Goal: Task Accomplishment & Management: Complete application form

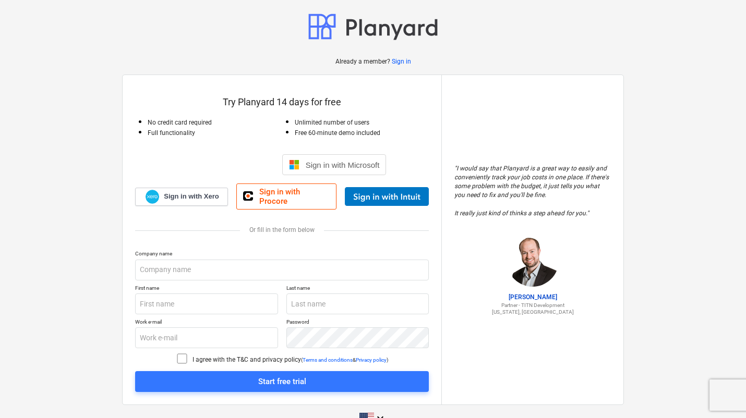
click at [215, 165] on div "Sign in with Google. Opens in new tab" at bounding box center [226, 164] width 96 height 23
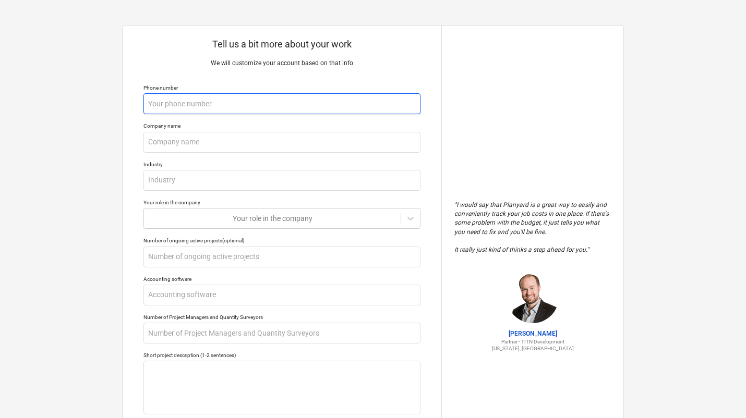
type textarea "x"
type input "+"
type textarea "x"
type input "+1"
type textarea "x"
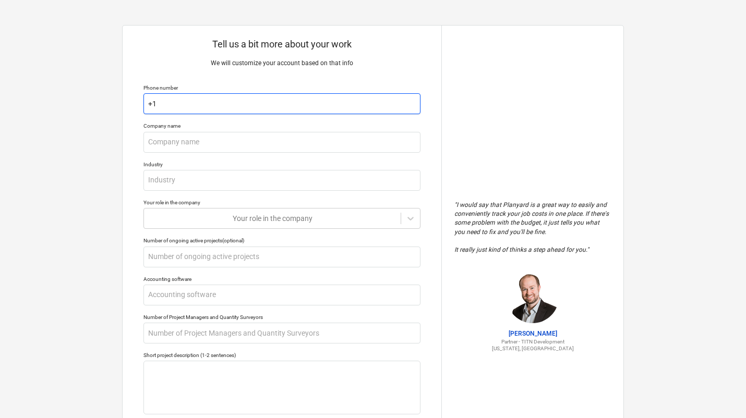
type input "+1"
type textarea "x"
type input "+1 ("
type textarea "x"
type input "+1 (6"
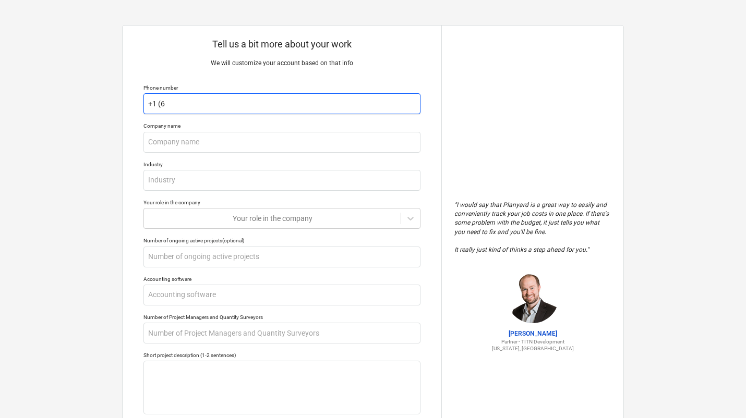
type textarea "x"
type input "+1 (61"
type textarea "x"
type input "+1 (619"
type textarea "x"
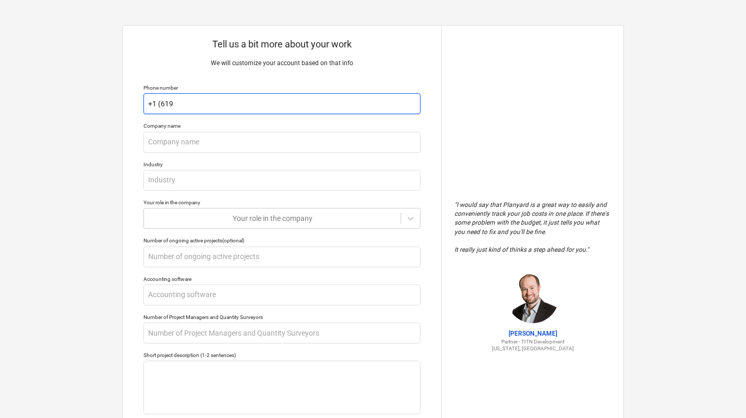
type input "+1 (619)"
type textarea "x"
type input "+1 (619)"
type textarea "x"
type input "+1 (619) 8"
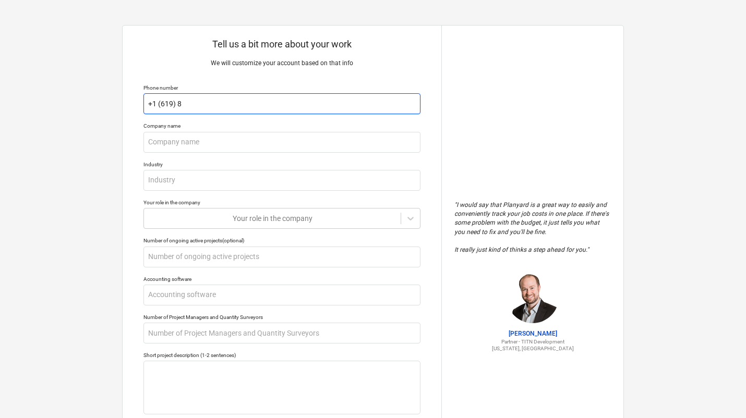
type textarea "x"
type input "+1 (619) 84"
type textarea "x"
type input "+1 (619) 844"
type textarea "x"
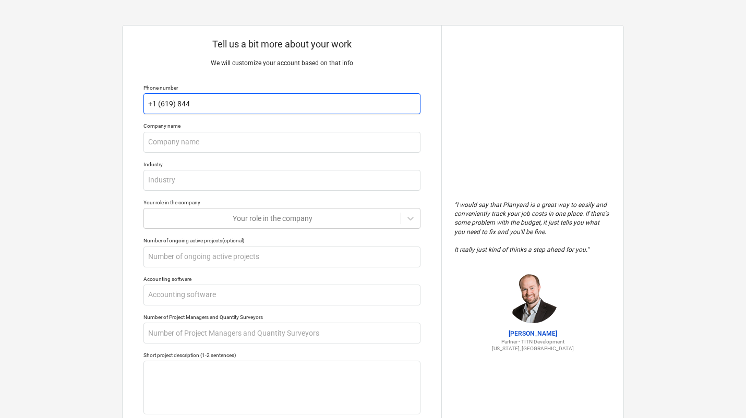
type input "+1 (619) 8444"
type textarea "x"
type input "+1 (619) 84444"
type textarea "x"
type input "+1 (619) 844444"
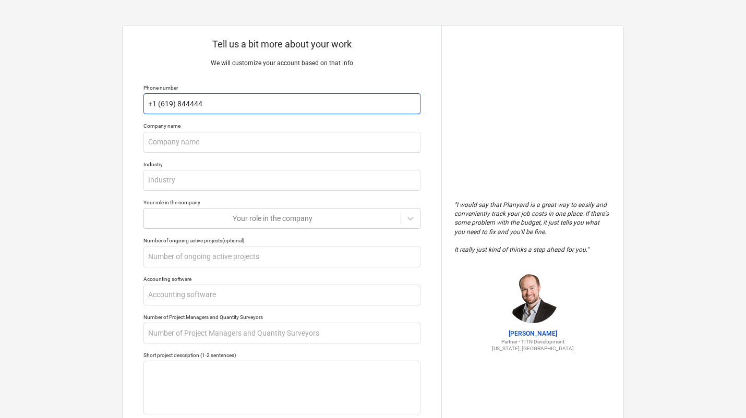
type textarea "x"
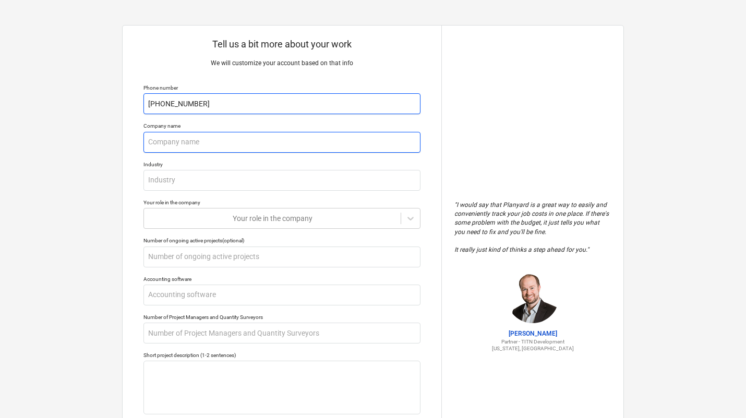
type input "[PHONE_NUMBER]"
type textarea "x"
type input "H"
type textarea "x"
type input "Ho"
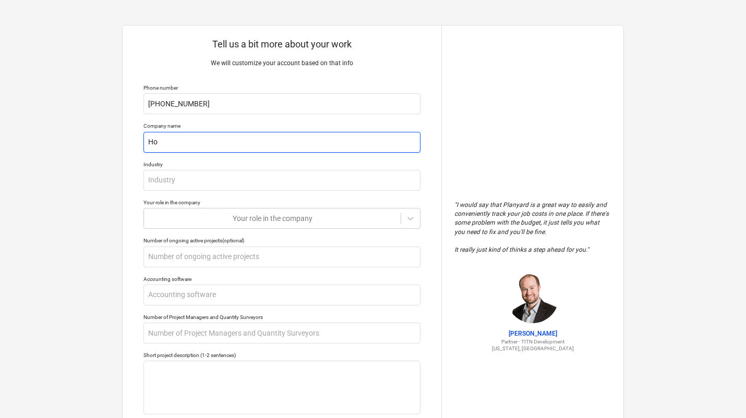
type textarea "x"
type input "Hoo"
type textarea "x"
type input "Hood"
type textarea "x"
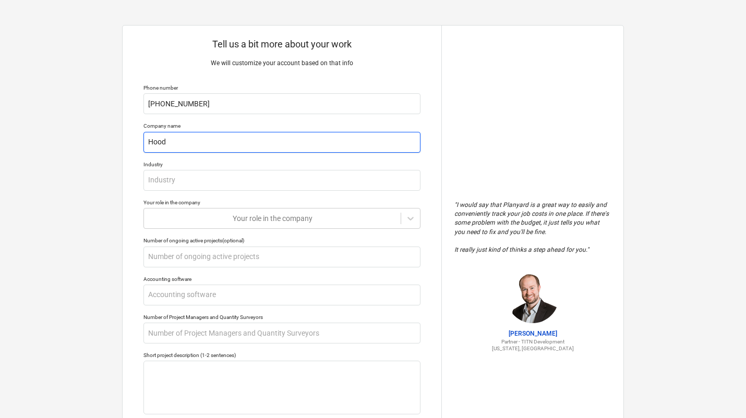
type input "Hood"
type textarea "x"
type input "Hood D"
type textarea "x"
type input "Hood De"
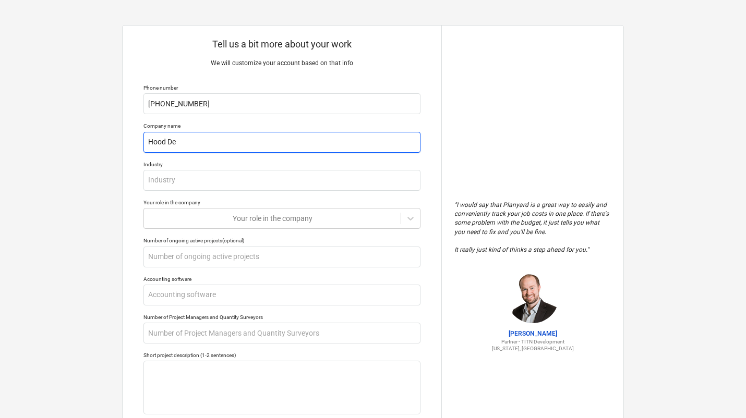
type textarea "x"
type input "Hood Dev"
type textarea "x"
type input "Hood Deve"
type textarea "x"
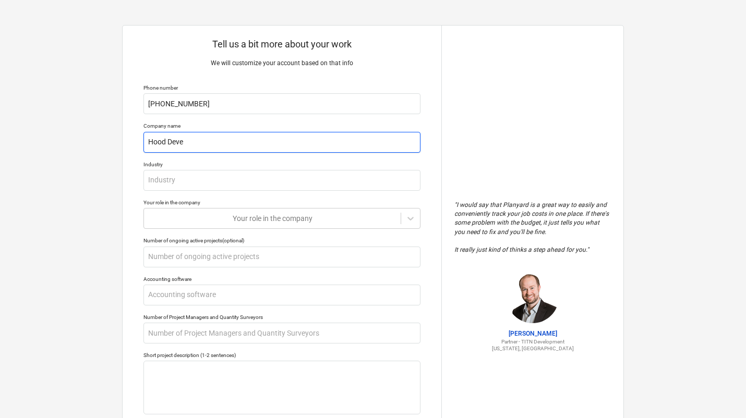
type input "Hood Devel"
type textarea "x"
type input "Hood Develo"
type textarea "x"
type input "Hood Develop"
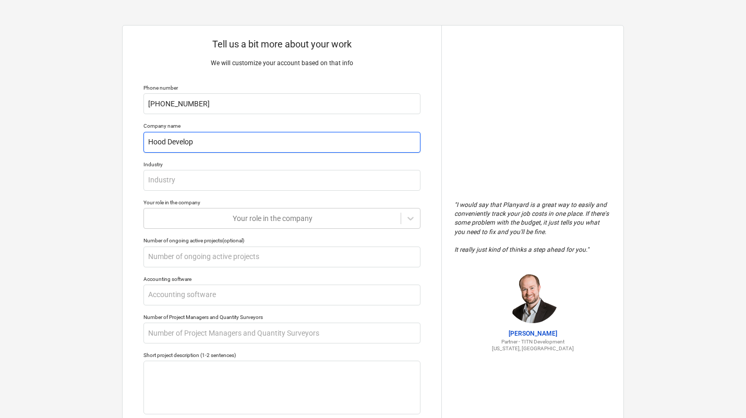
type textarea "x"
type input "Hood Developm"
type textarea "x"
type input "Hood Developme"
type textarea "x"
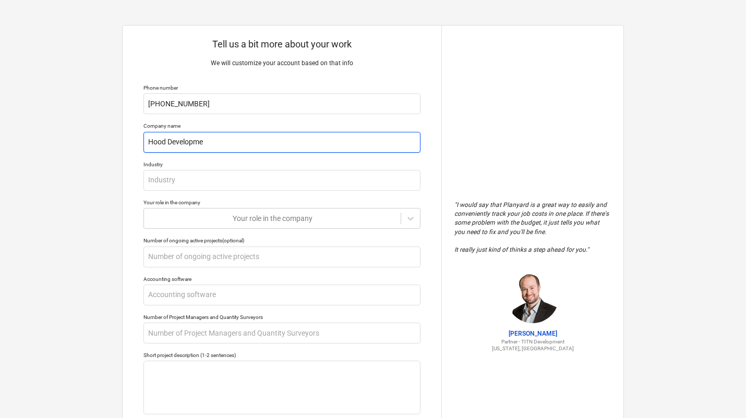
type input "Hood Developmen"
type textarea "x"
type input "Hood Development"
type textarea "x"
type input "Hood Development"
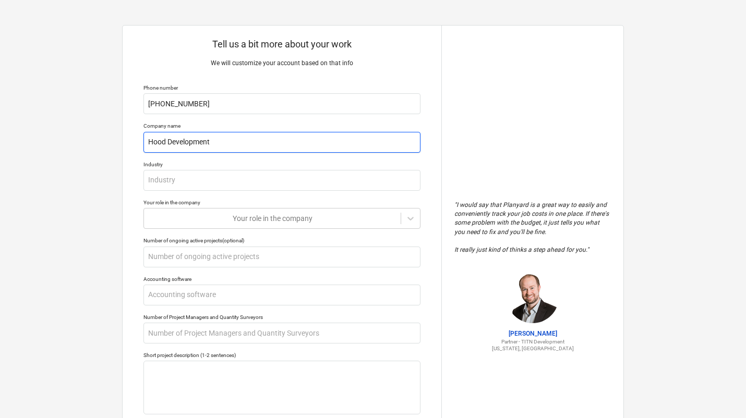
type textarea "x"
type input "Hood Development G"
type textarea "x"
type input "Hood Development Gr"
type textarea "x"
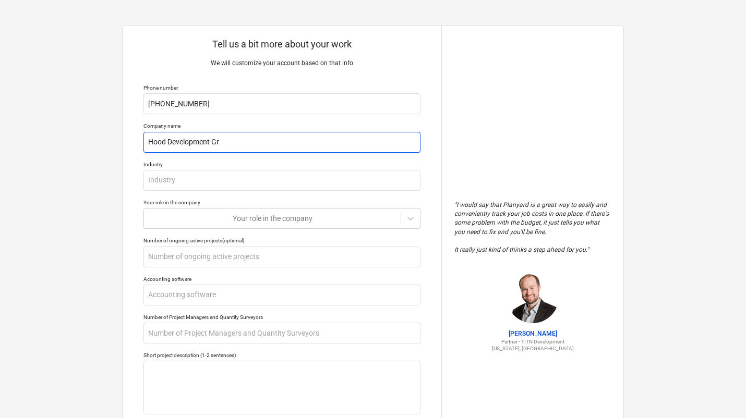
type input "Hood Development Gro"
type textarea "x"
type input "Hood Development Grou"
type textarea "x"
type input "Hood Development Group"
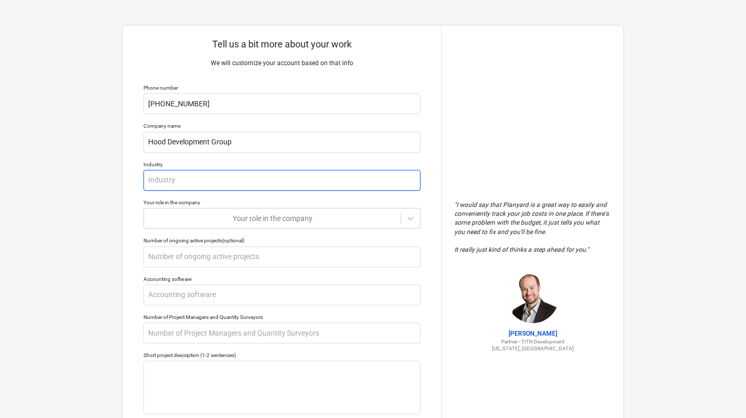
click at [172, 185] on input "text" at bounding box center [281, 180] width 277 height 21
type textarea "x"
type input "G"
type textarea "x"
type input "Ge"
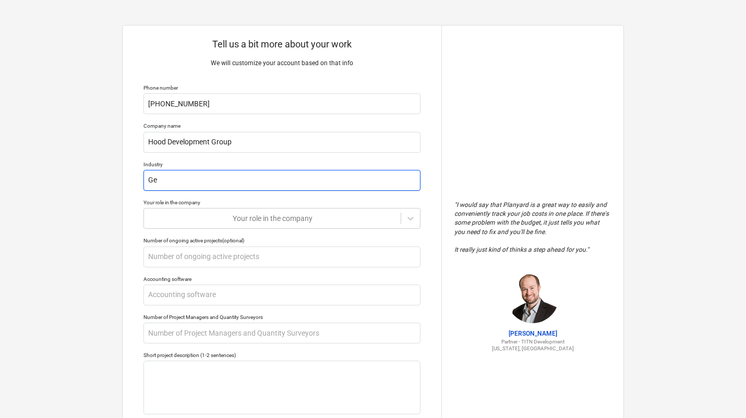
type textarea "x"
type input "Gen"
type textarea "x"
type input "Gene"
type textarea "x"
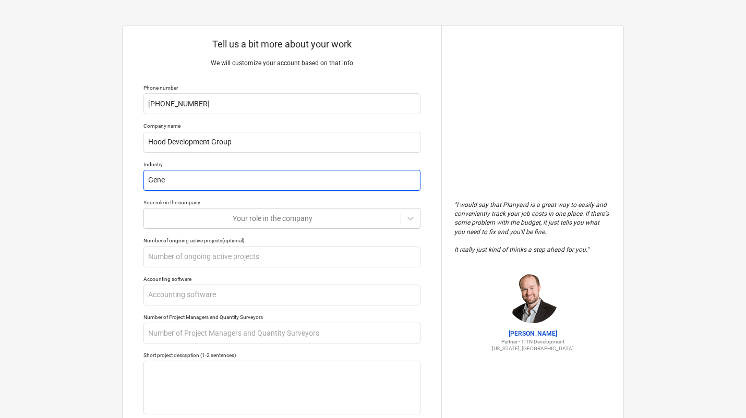
type input "Gener"
type textarea "x"
type input "Genera"
type textarea "x"
type input "General"
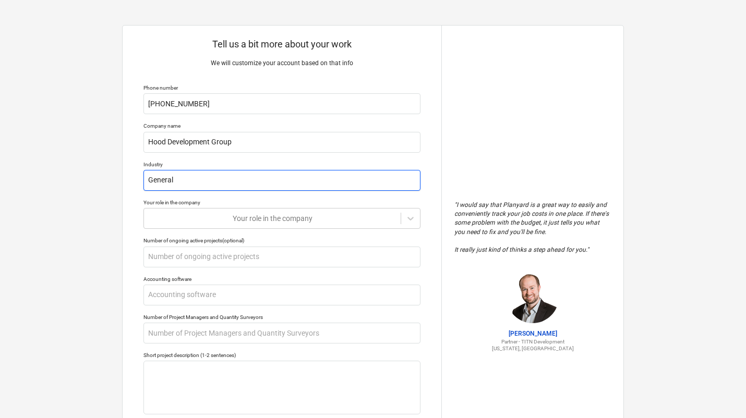
type textarea "x"
type input "General"
type textarea "x"
type input "General C"
type textarea "x"
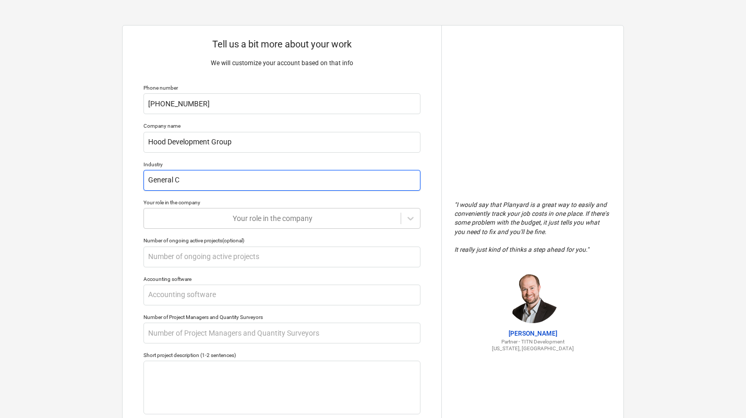
type input "General Ca"
type textarea "x"
type input "General Can"
type textarea "x"
type input "General Cant"
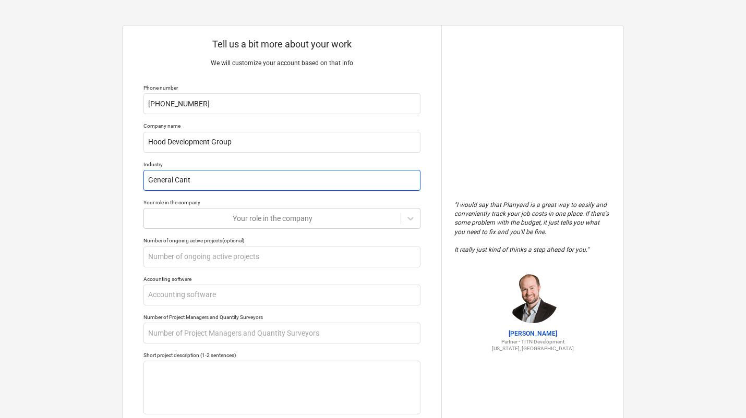
type textarea "x"
type input "General Cantr"
type textarea "x"
type input "General Cantra"
type textarea "x"
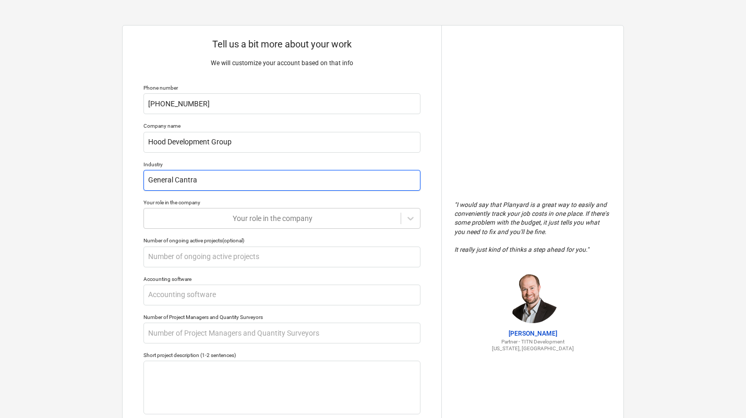
type input "General Cantrac"
type textarea "x"
type input "General Cantract"
type textarea "x"
type input "General Cantracto"
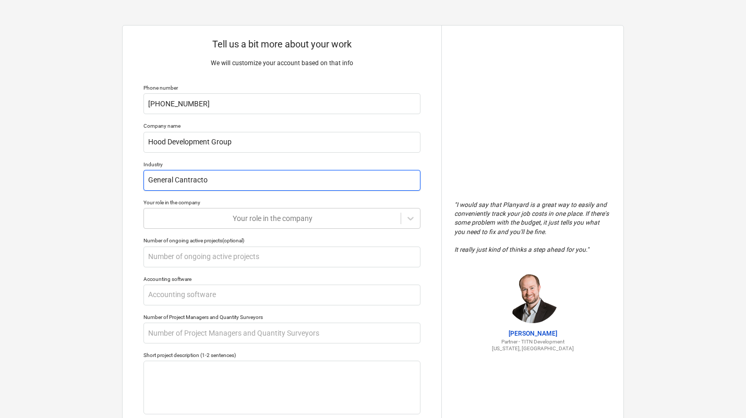
type textarea "x"
type input "General Cantractor"
type textarea "x"
type input "General Contractor"
type textarea "x"
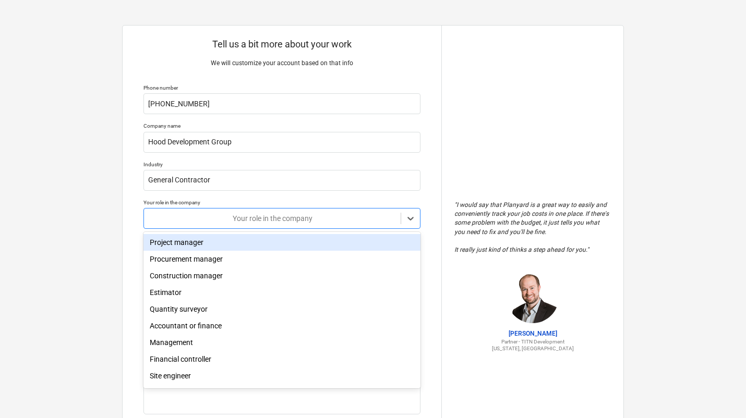
click at [188, 217] on div at bounding box center [272, 218] width 246 height 10
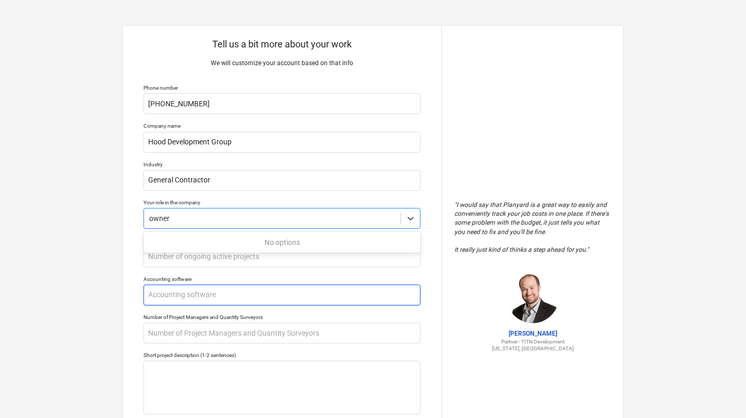
type input "owner"
type textarea "x"
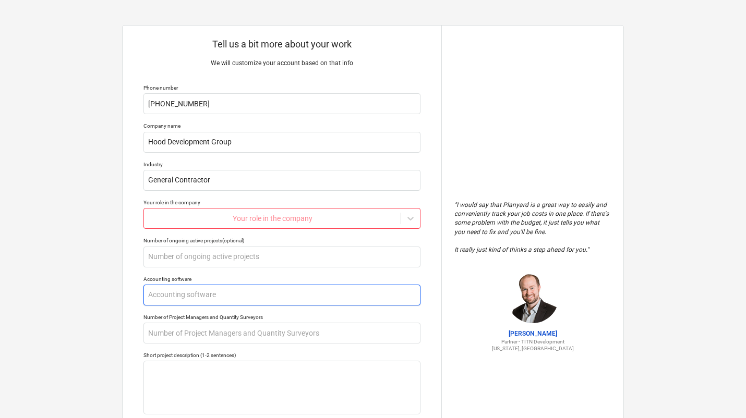
click at [232, 297] on input "text" at bounding box center [281, 295] width 277 height 21
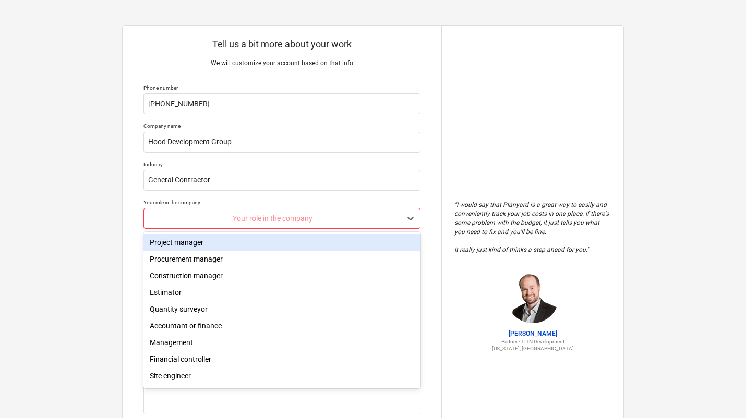
click at [264, 211] on div "Your role in the company" at bounding box center [272, 218] width 257 height 15
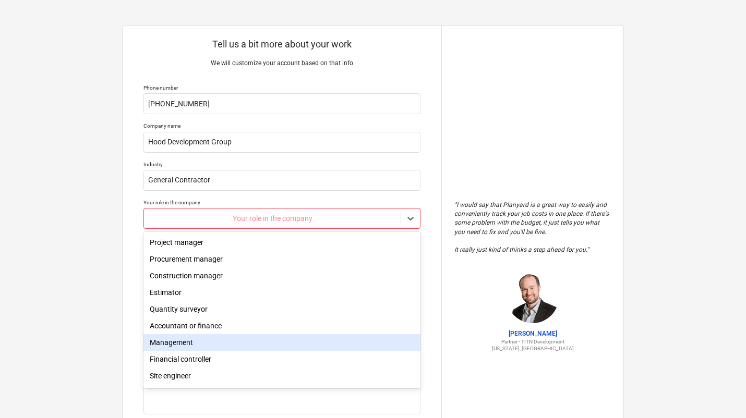
click at [174, 343] on div "Management" at bounding box center [281, 342] width 277 height 17
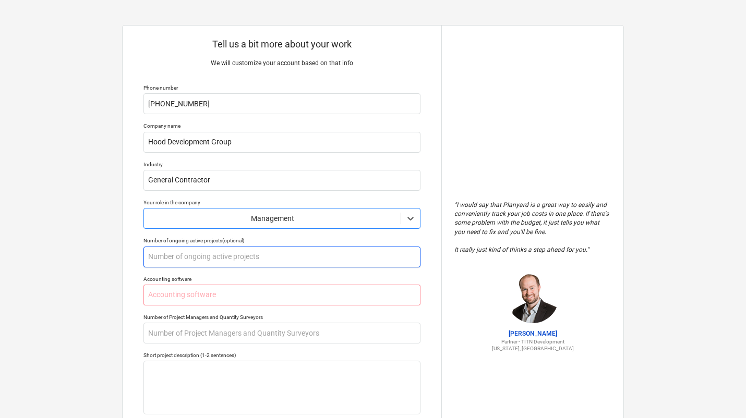
click at [187, 260] on input "text" at bounding box center [281, 257] width 277 height 21
type textarea "x"
type input "4"
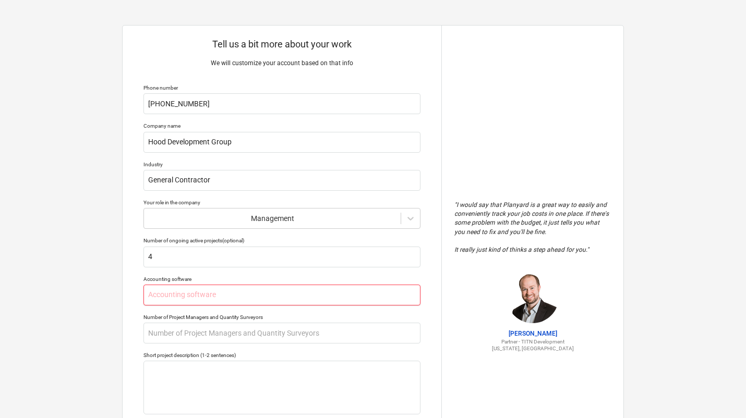
click at [203, 295] on input "text" at bounding box center [281, 295] width 277 height 21
type textarea "x"
type input "Q"
type textarea "x"
type input "Qu"
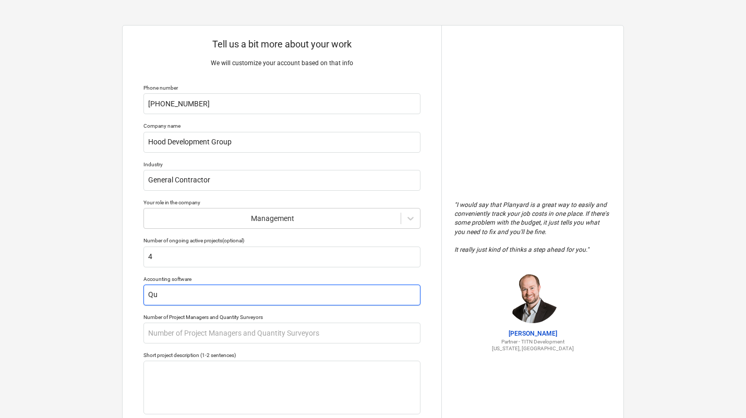
type textarea "x"
type input "Qui"
type textarea "x"
type input "Quic"
type textarea "x"
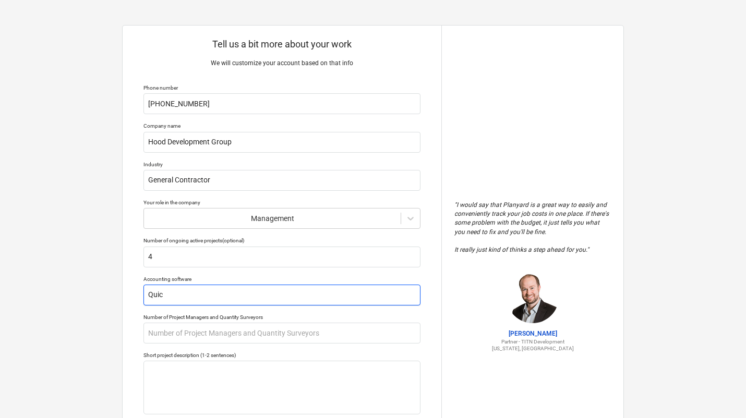
type input "Quick"
type textarea "x"
type input "Quickb"
type textarea "x"
type input "Quickbo"
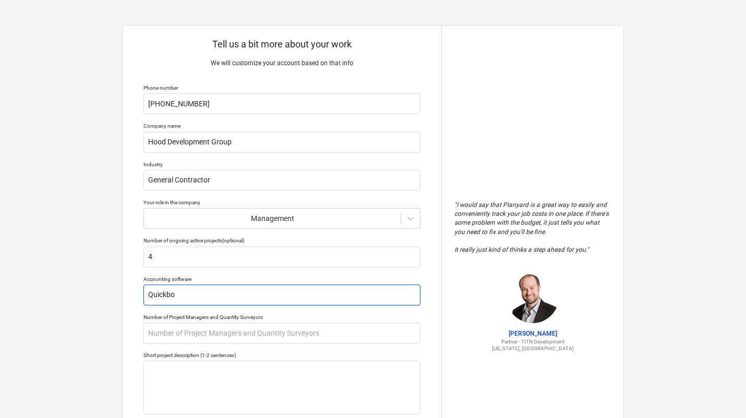
type textarea "x"
type input "Quickboo"
type textarea "x"
type input "Quickbook"
type textarea "x"
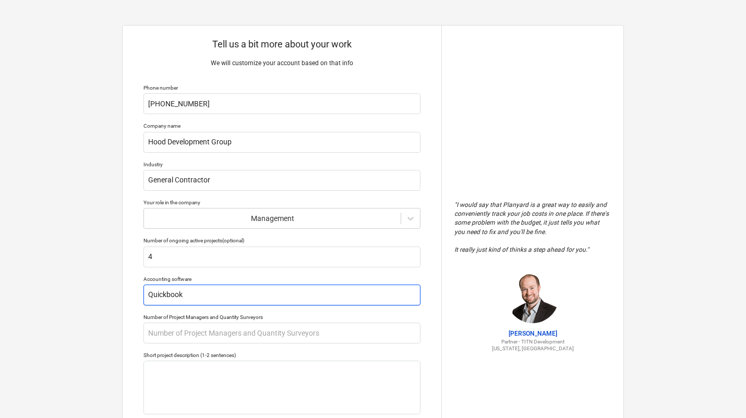
type input "Quickbooks"
type textarea "x"
type input "Quickbooks"
type textarea "x"
type input "Quickbooks O"
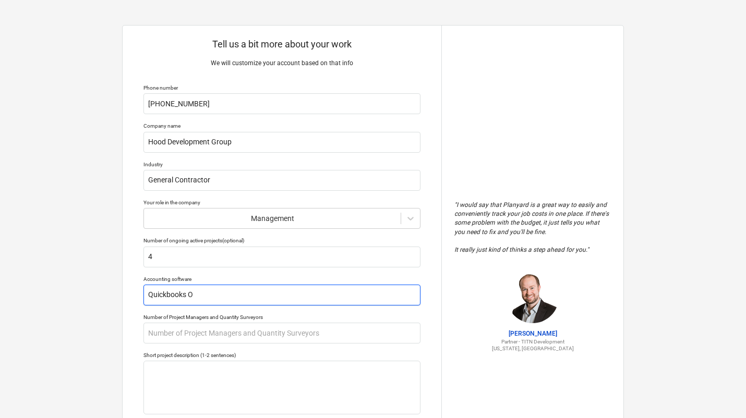
type textarea "x"
type input "Quickbooks On"
type textarea "x"
type input "Quickbooks Onl"
type textarea "x"
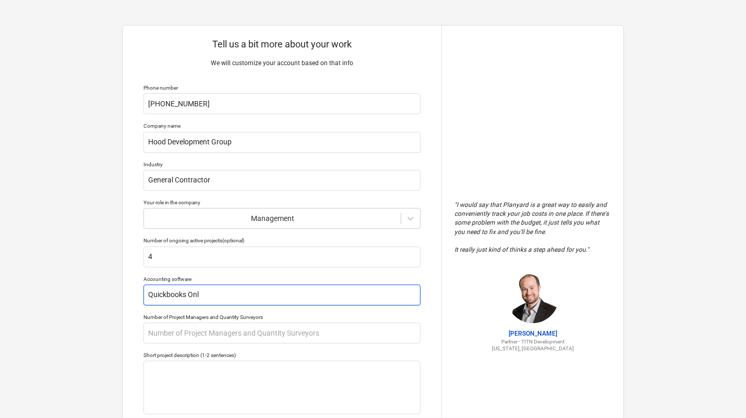
type input "Quickbooks Onli"
type textarea "x"
type input "Quickbooks Onlin"
type textarea "x"
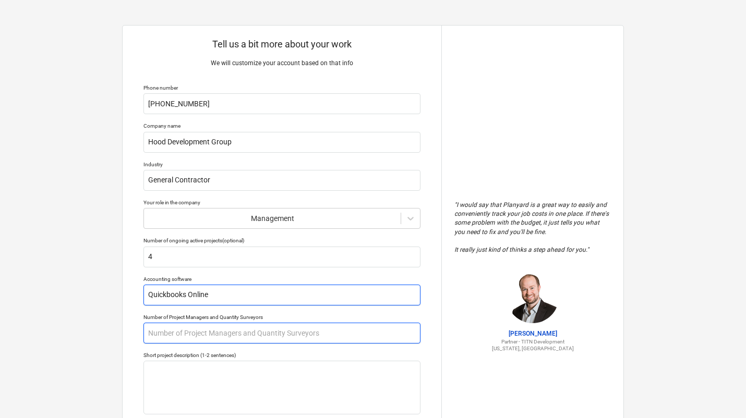
type input "Quickbooks Online"
click at [214, 332] on input "text" at bounding box center [281, 333] width 277 height 21
type textarea "x"
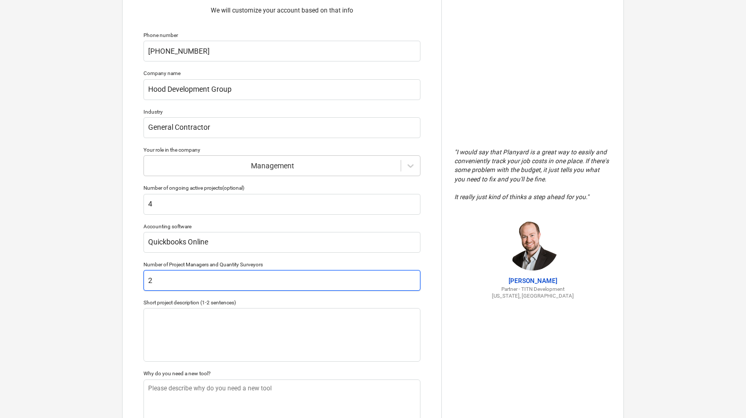
scroll to position [54, 0]
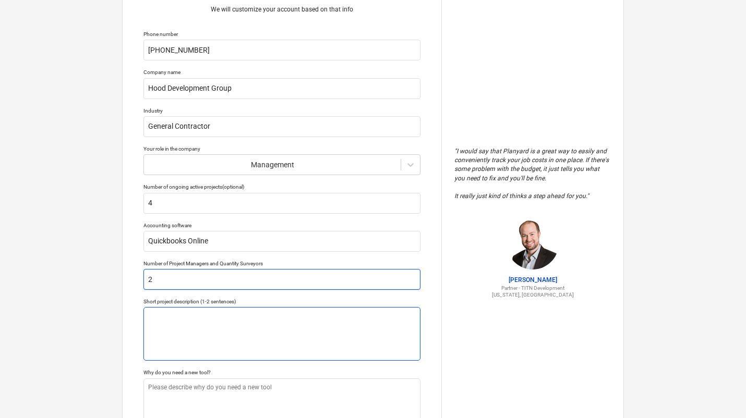
type input "2"
click at [177, 326] on textarea at bounding box center [281, 334] width 277 height 54
type textarea "x"
type textarea "R"
type textarea "x"
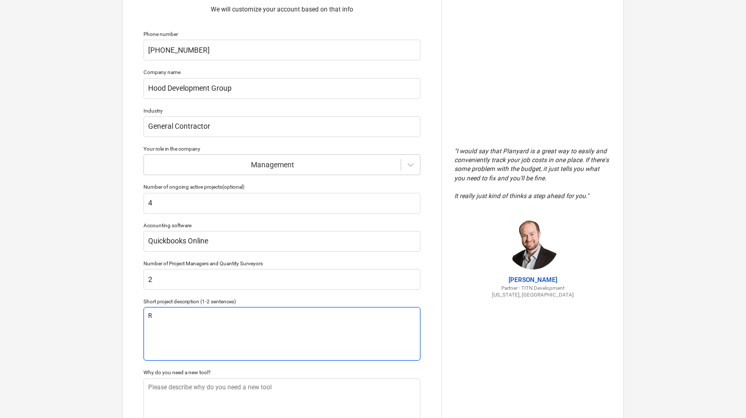
type textarea "Re"
type textarea "x"
type textarea "Res"
type textarea "x"
type textarea "Rest"
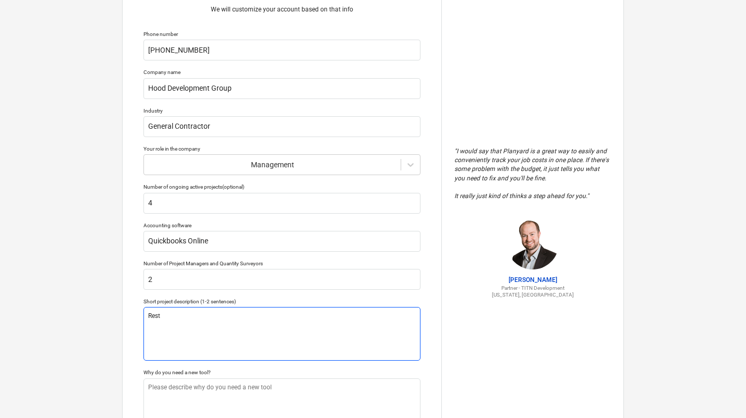
type textarea "x"
type textarea "Resta"
type textarea "x"
type textarea "Rest"
type textarea "x"
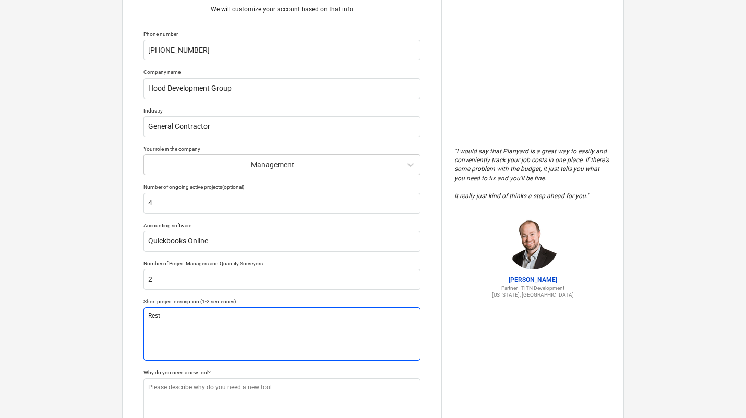
type textarea "Restr"
type textarea "x"
type textarea "Restra"
type textarea "x"
type textarea "Restrau"
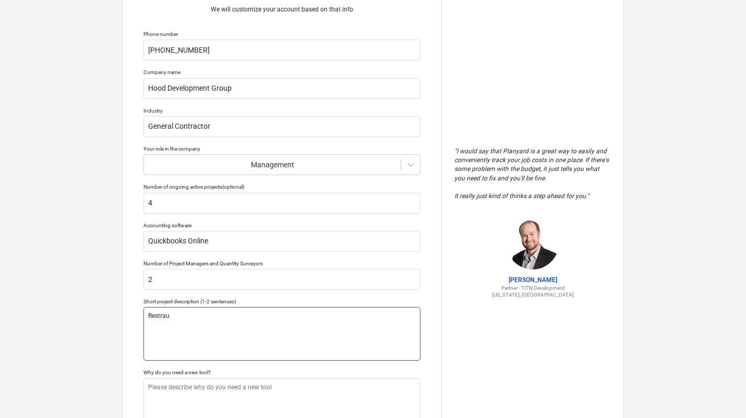
type textarea "x"
type textarea "Restraun"
type textarea "x"
type textarea "Restraunt"
type textarea "x"
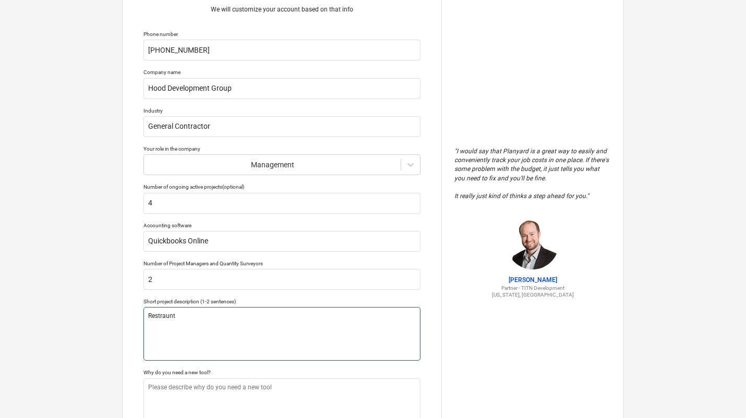
type textarea "Restaurant"
type textarea "x"
type textarea "Restaurant R"
type textarea "x"
type textarea "Restaurant Re"
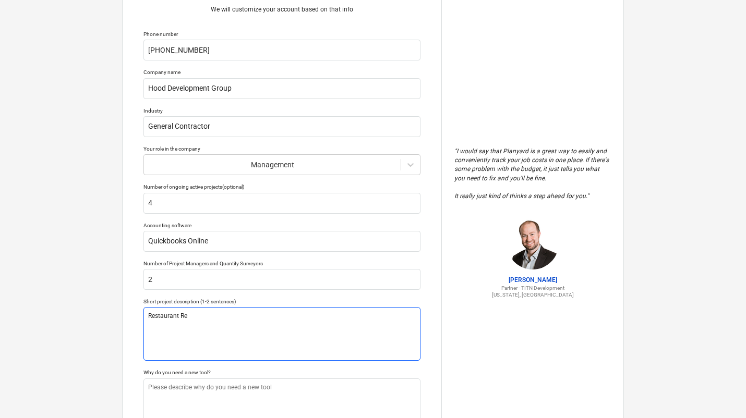
type textarea "x"
type textarea "Restaurant Rem"
type textarea "x"
type textarea "Restaurant Remo"
type textarea "x"
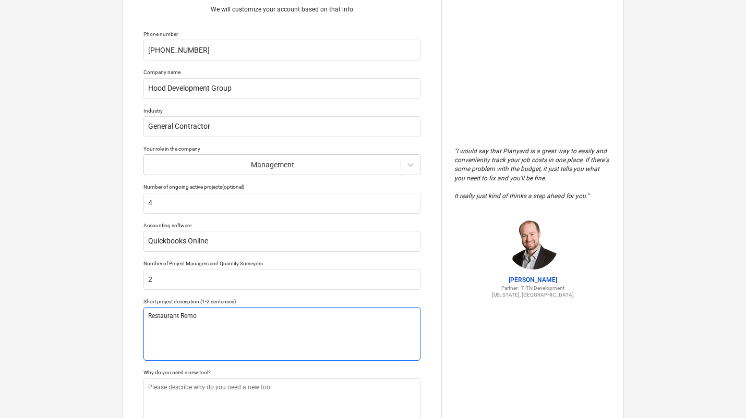
type textarea "Restaurant Remod"
type textarea "x"
type textarea "Restaurant Remode"
type textarea "x"
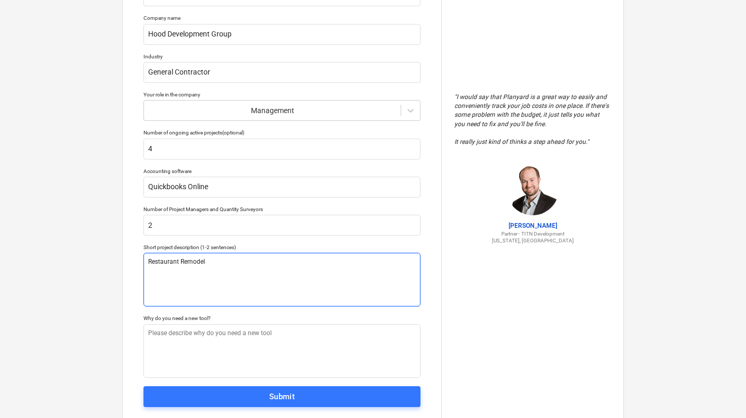
scroll to position [111, 0]
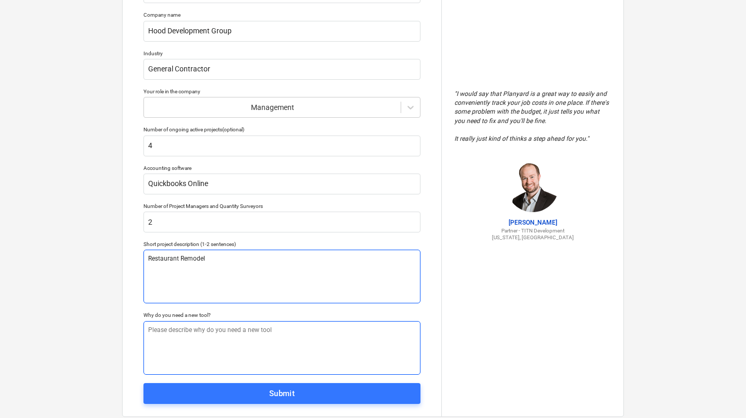
type textarea "Restaurant Remodel"
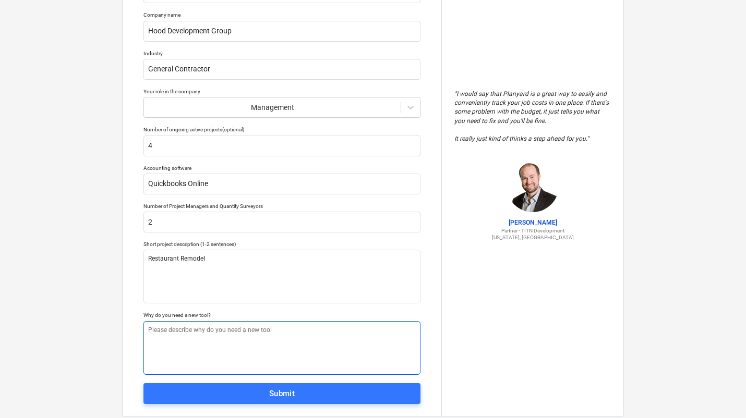
click at [170, 341] on textarea at bounding box center [281, 348] width 277 height 54
type textarea "x"
type textarea "N"
type textarea "x"
type textarea "Ne"
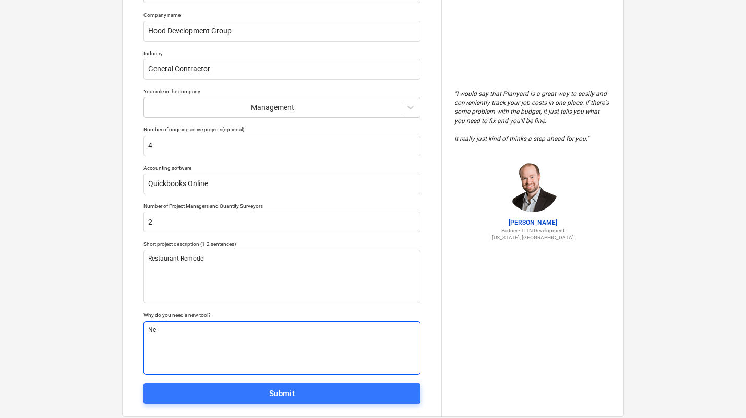
type textarea "x"
type textarea "Nee"
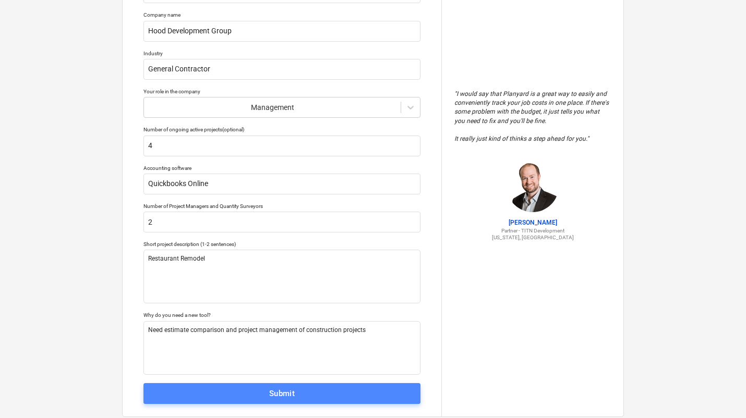
click at [269, 395] on div "Submit" at bounding box center [282, 394] width 26 height 14
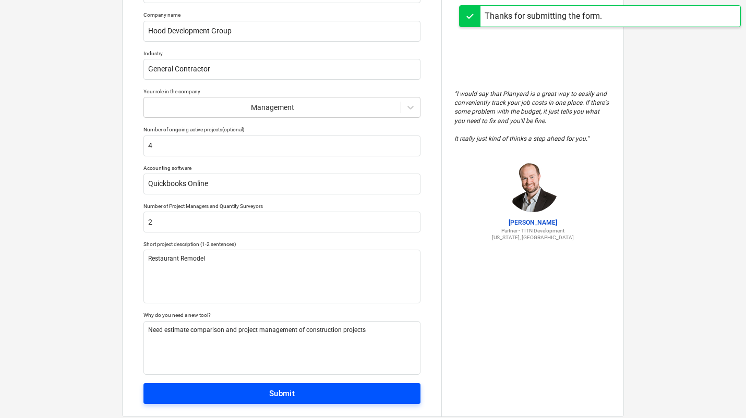
scroll to position [10, 0]
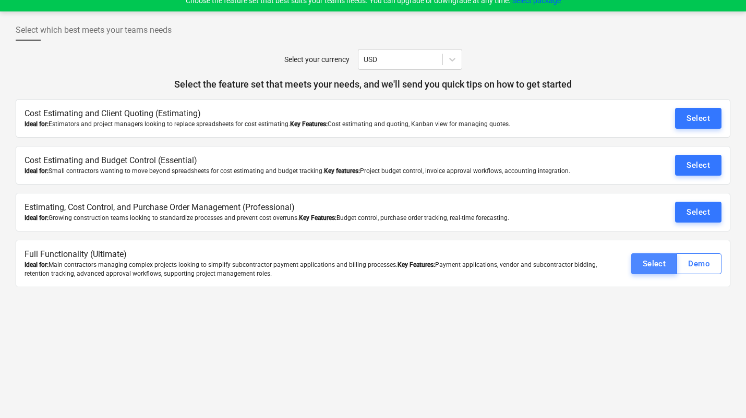
click at [656, 262] on div "Select" at bounding box center [654, 264] width 23 height 14
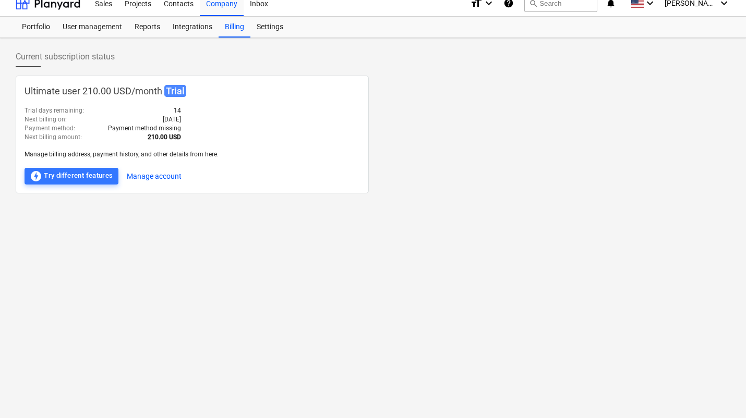
scroll to position [10, 0]
click at [155, 175] on button "Manage account" at bounding box center [154, 176] width 55 height 17
click at [93, 170] on div "offline_bolt Try different features" at bounding box center [71, 176] width 83 height 13
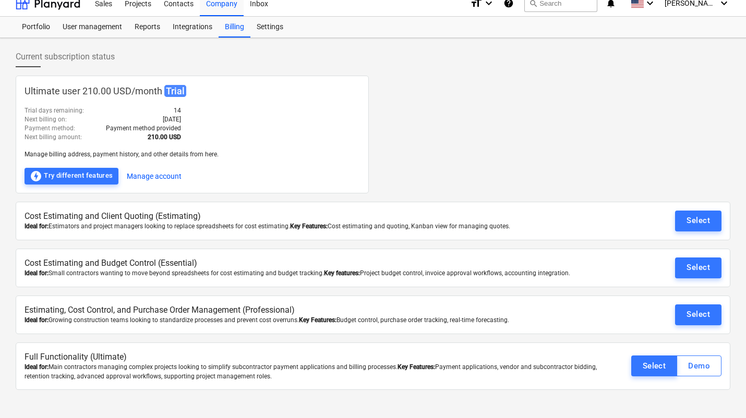
scroll to position [10, 0]
click at [661, 364] on div "Select" at bounding box center [654, 366] width 23 height 14
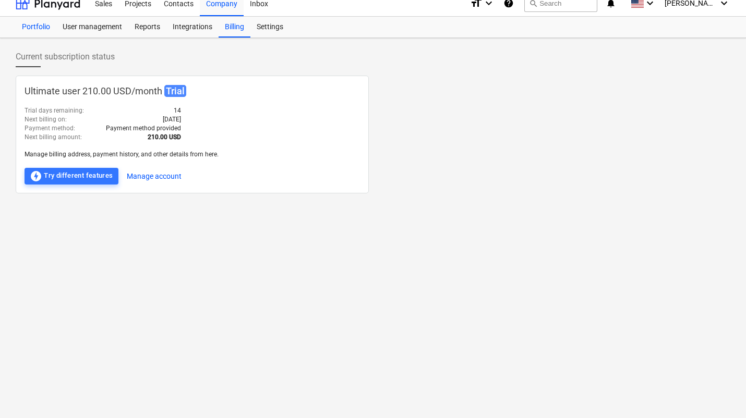
click at [36, 27] on div "Portfolio" at bounding box center [36, 27] width 41 height 21
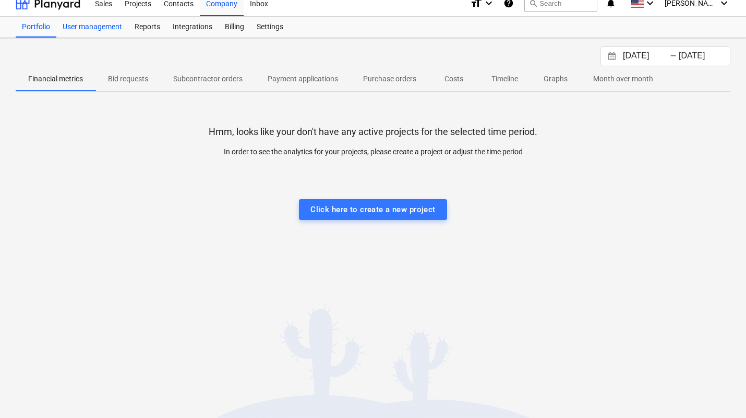
click at [89, 27] on div "User management" at bounding box center [92, 27] width 72 height 21
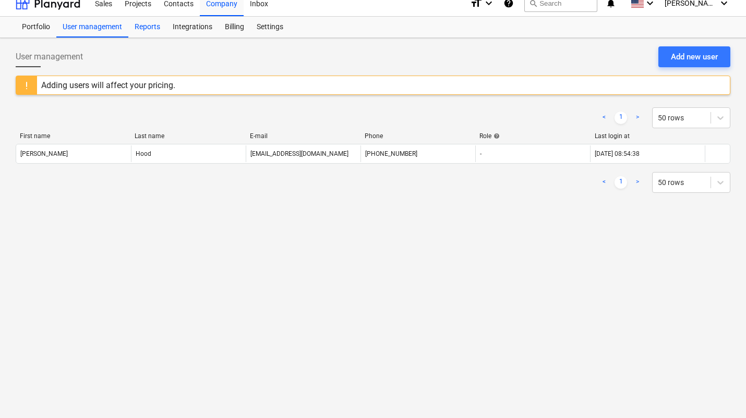
click at [155, 25] on div "Reports" at bounding box center [147, 27] width 38 height 21
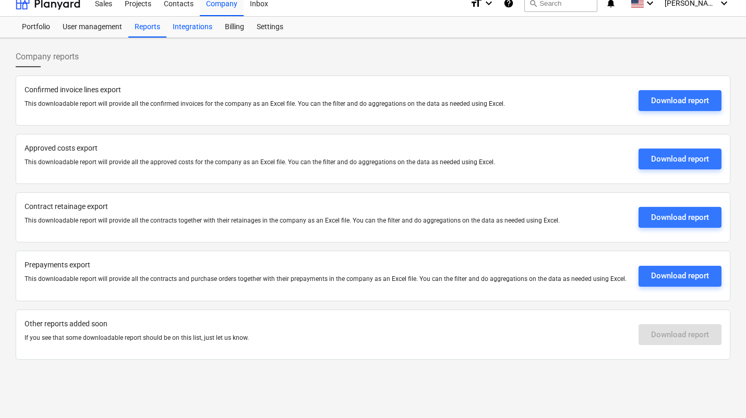
click at [193, 29] on div "Integrations" at bounding box center [192, 27] width 52 height 21
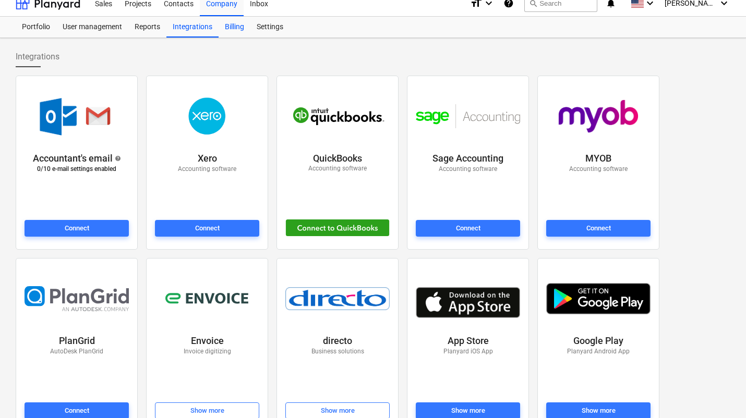
click at [230, 30] on div "Billing" at bounding box center [235, 27] width 32 height 21
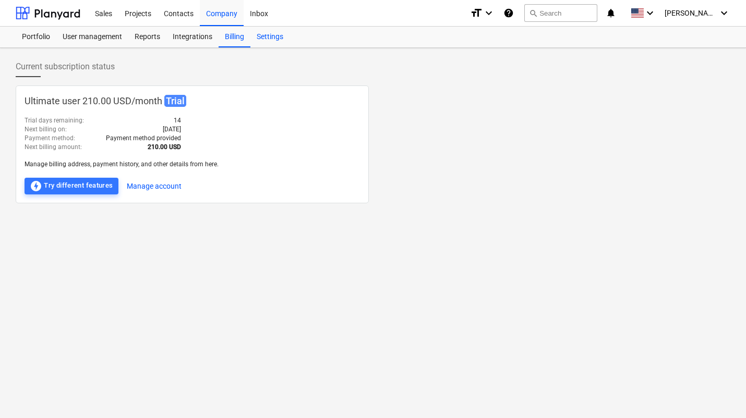
click at [271, 35] on div "Settings" at bounding box center [269, 37] width 39 height 21
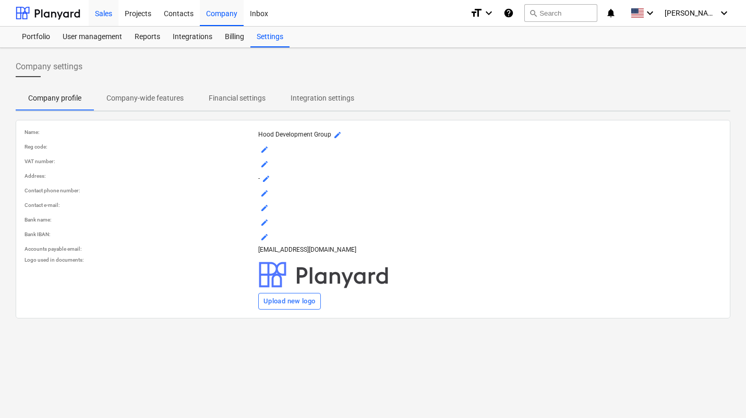
click at [99, 15] on div "Sales" at bounding box center [104, 12] width 30 height 27
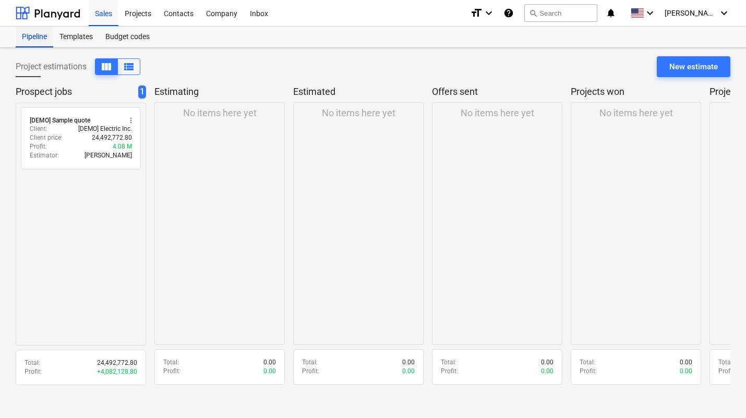
click at [40, 35] on div "Pipeline" at bounding box center [35, 37] width 38 height 21
click at [71, 40] on div "Templates" at bounding box center [76, 37] width 46 height 21
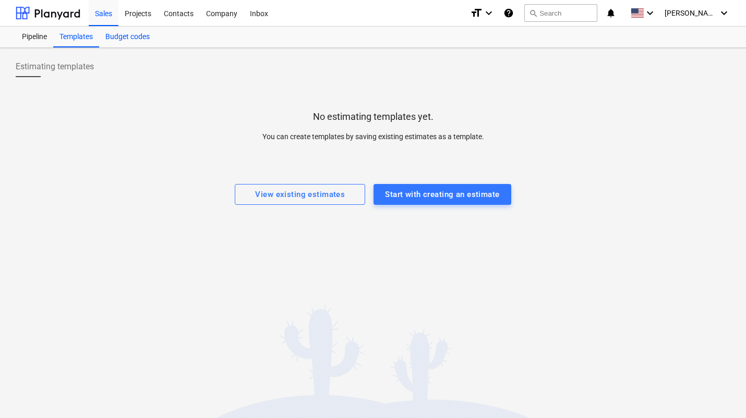
click at [127, 39] on div "Budget codes" at bounding box center [127, 37] width 57 height 21
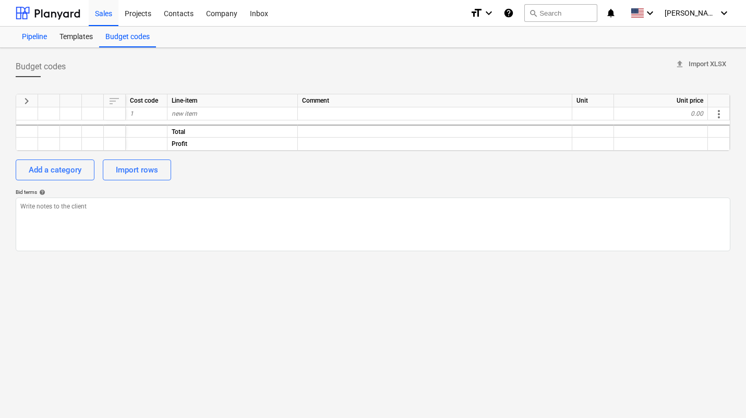
click at [33, 36] on div "Pipeline" at bounding box center [35, 37] width 38 height 21
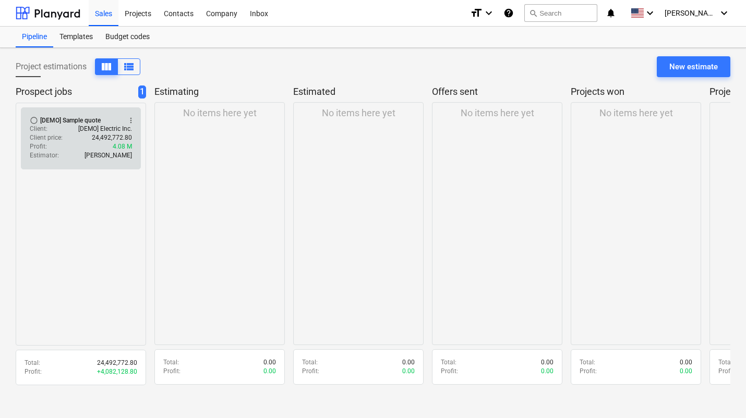
click at [76, 135] on div "Client price : 24,492,772.80" at bounding box center [81, 138] width 102 height 9
